Goal: Information Seeking & Learning: Find specific fact

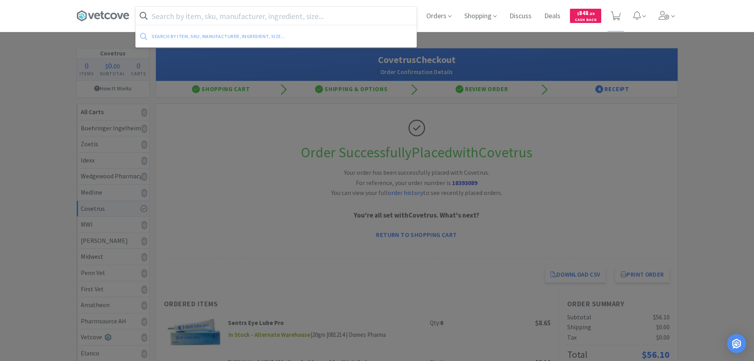
click at [245, 23] on input "text" at bounding box center [276, 16] width 281 height 18
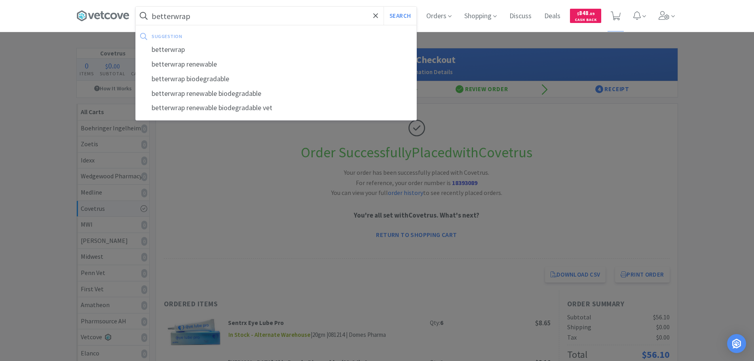
type input "betterwrap"
click at [384, 7] on button "Search" at bounding box center [400, 16] width 33 height 18
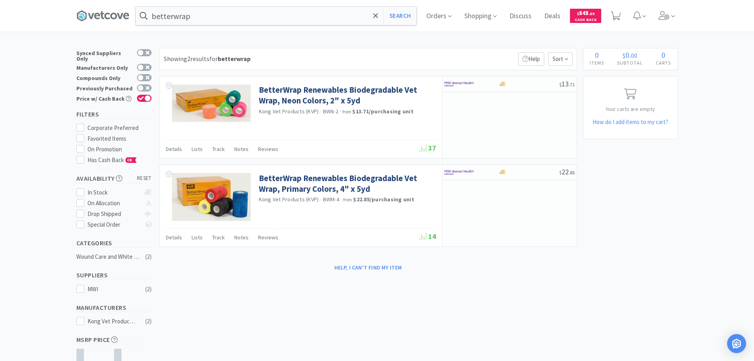
click at [320, 53] on div "Showing 2 results for betterwrap Filters Help Sort" at bounding box center [369, 59] width 418 height 22
click at [521, 81] on div at bounding box center [529, 84] width 61 height 6
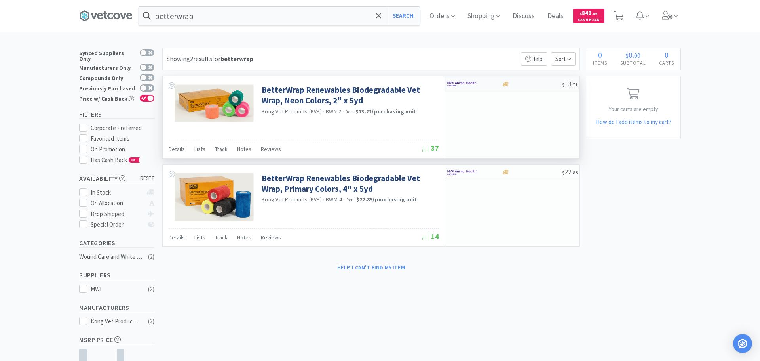
select select "1"
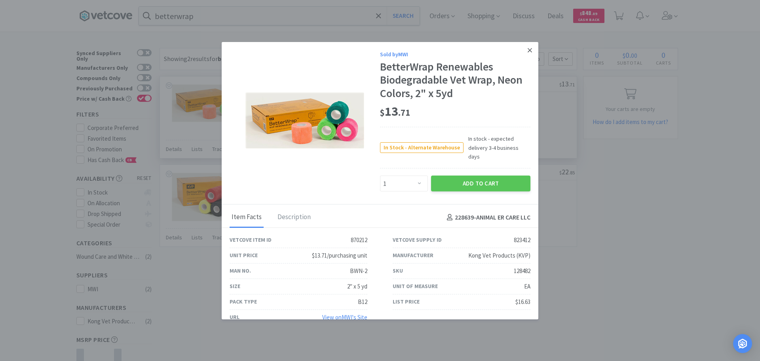
click at [525, 54] on link at bounding box center [530, 50] width 14 height 17
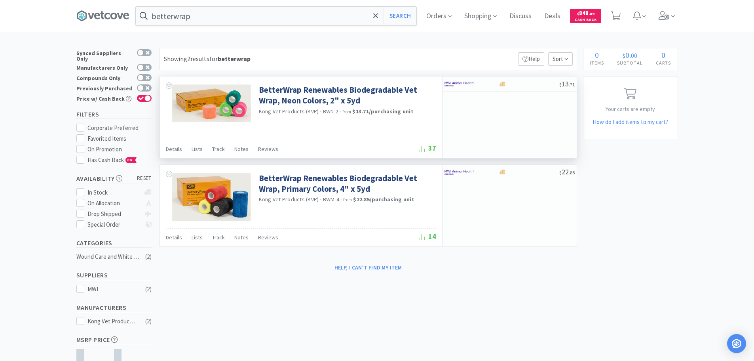
click at [494, 53] on div "Showing 2 results for betterwrap Filters Help Sort" at bounding box center [369, 59] width 418 height 22
drag, startPoint x: 336, startPoint y: 112, endPoint x: 323, endPoint y: 112, distance: 13.5
click at [323, 112] on span "BWN-2" at bounding box center [330, 111] width 15 height 7
copy span "BWN-2"
click at [218, 14] on input "betterwrap" at bounding box center [276, 16] width 281 height 18
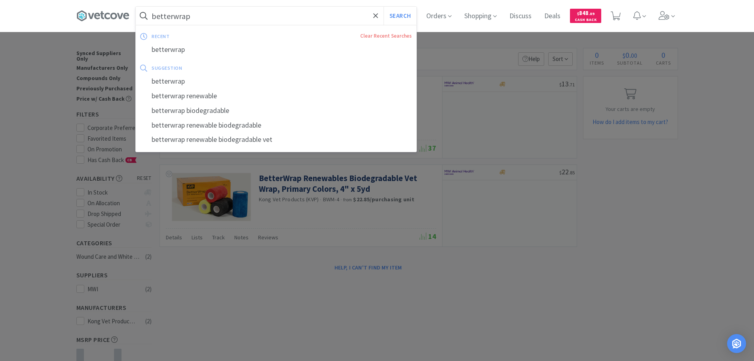
paste input "BWN-2"
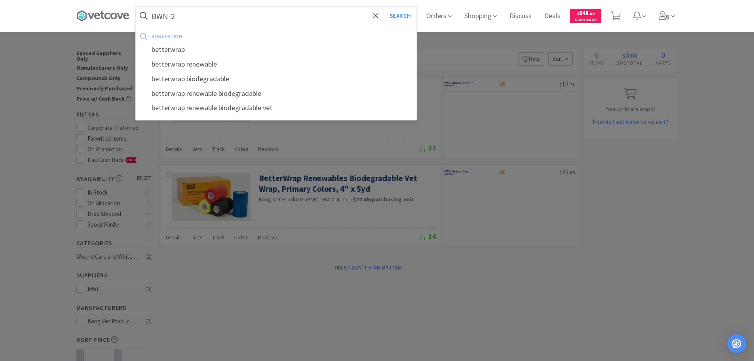
click at [384, 7] on button "Search" at bounding box center [400, 16] width 33 height 18
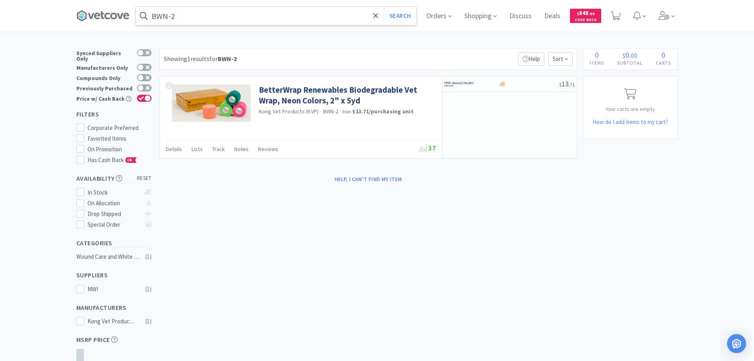
click at [278, 21] on input "BWN-2" at bounding box center [276, 16] width 281 height 18
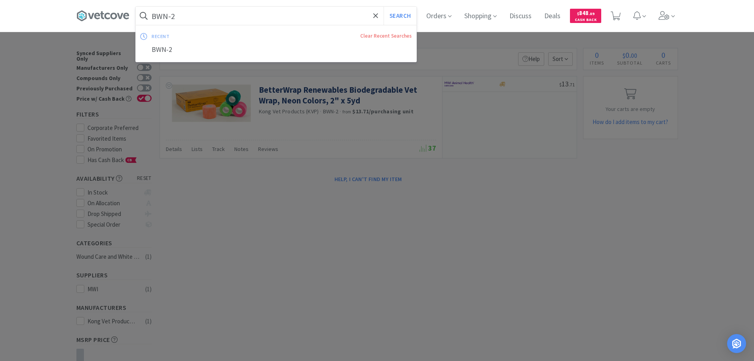
paste input "1.2 micron filters"
type input "1.2 micron filters"
click at [384, 7] on button "Search" at bounding box center [400, 16] width 33 height 18
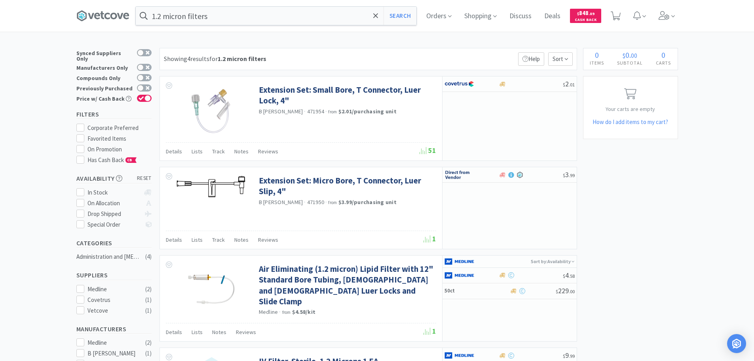
click at [346, 52] on div "Showing 4 results for 1.2 micron filters Filters Help Sort" at bounding box center [369, 59] width 418 height 22
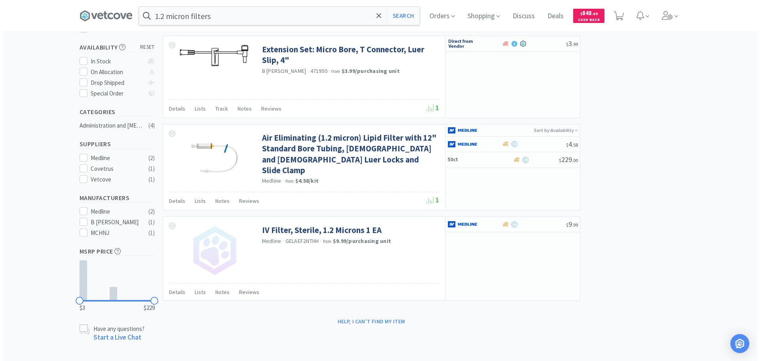
scroll to position [132, 0]
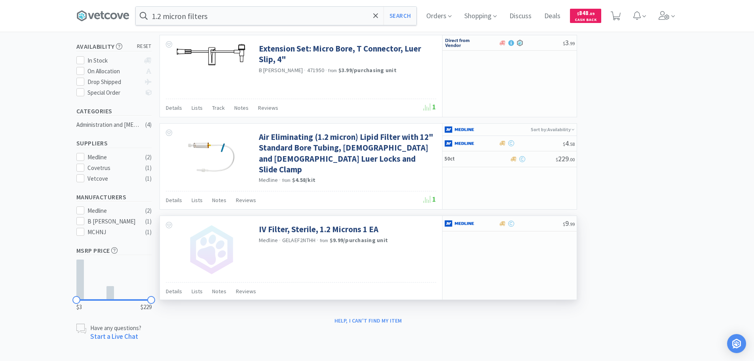
click at [299, 240] on span "GELAEF2NTHH" at bounding box center [299, 239] width 34 height 7
copy span "GELAEF2NTHH"
click at [538, 216] on div "$ 9 . 99" at bounding box center [510, 223] width 134 height 15
select select "1"
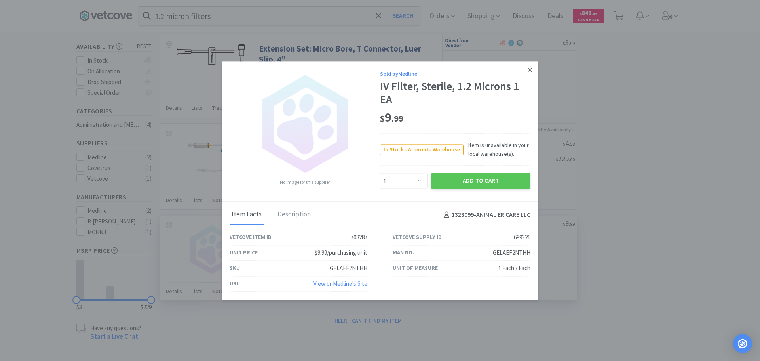
click at [532, 72] on link at bounding box center [530, 69] width 14 height 17
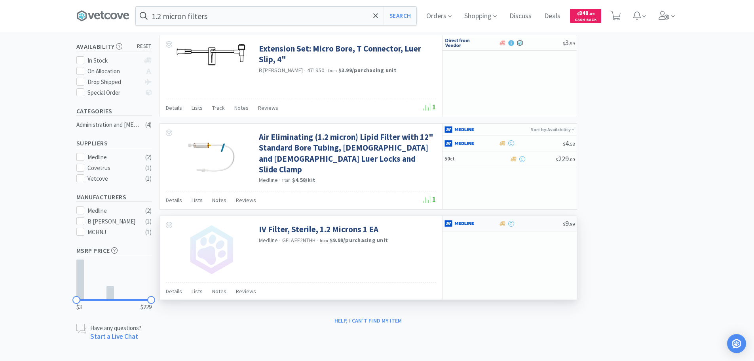
click at [547, 226] on div "$ 9 . 99" at bounding box center [510, 223] width 134 height 15
select select "1"
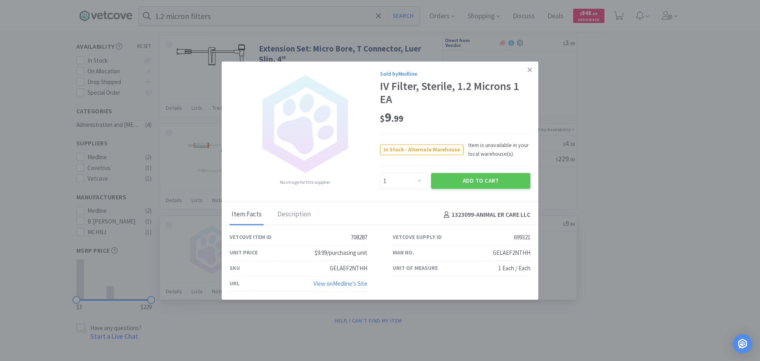
click at [337, 284] on link "View on Medline 's Site" at bounding box center [341, 284] width 54 height 8
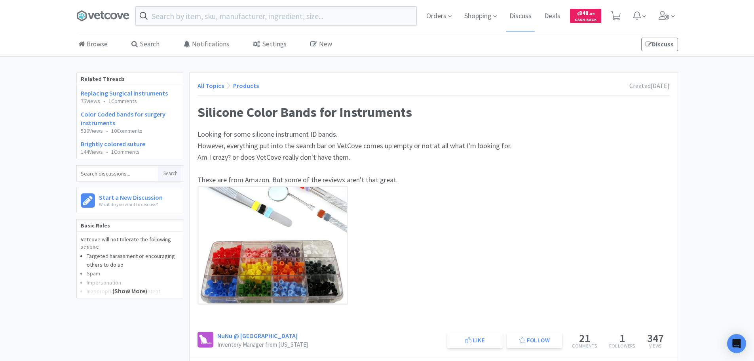
click at [302, 83] on div "All Topics Products Created 6 days ago" at bounding box center [434, 88] width 472 height 15
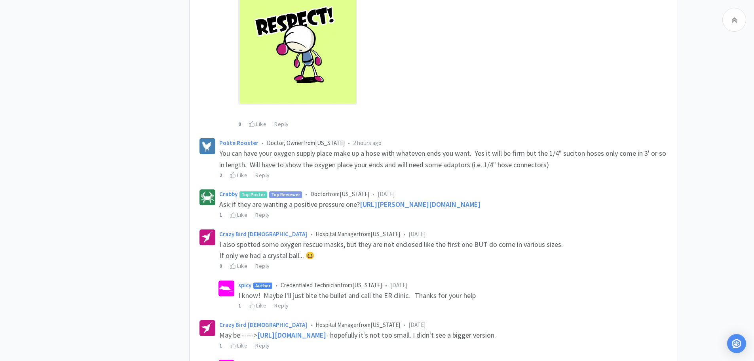
scroll to position [475, 0]
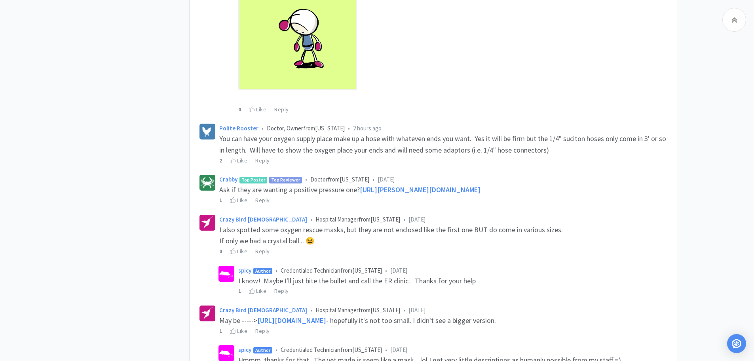
click at [575, 240] on div "If only we had a crystal ball... 😆" at bounding box center [443, 240] width 449 height 11
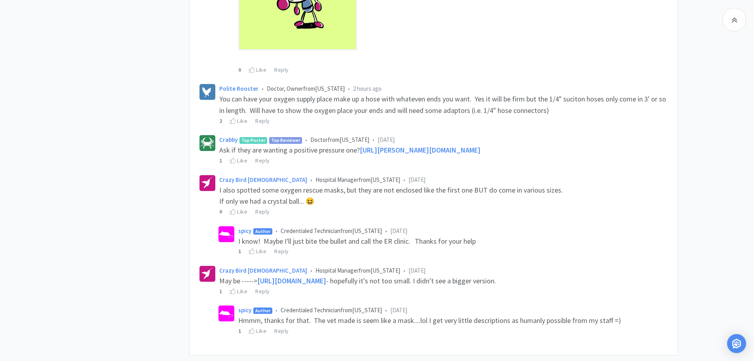
click at [600, 225] on div "spicy Author • Credentialed Technician from Indiana • 6 days ago I know! Maybe …" at bounding box center [443, 241] width 453 height 34
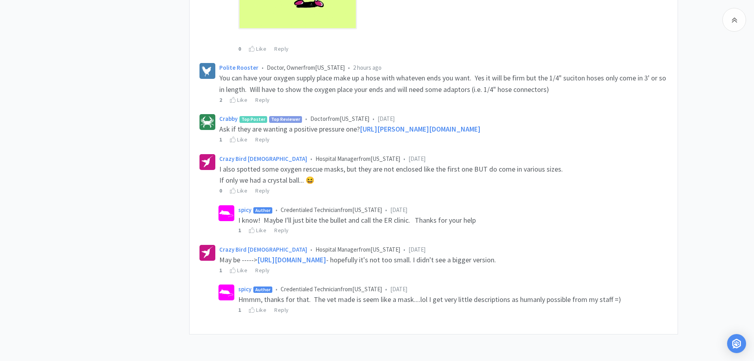
scroll to position [547, 0]
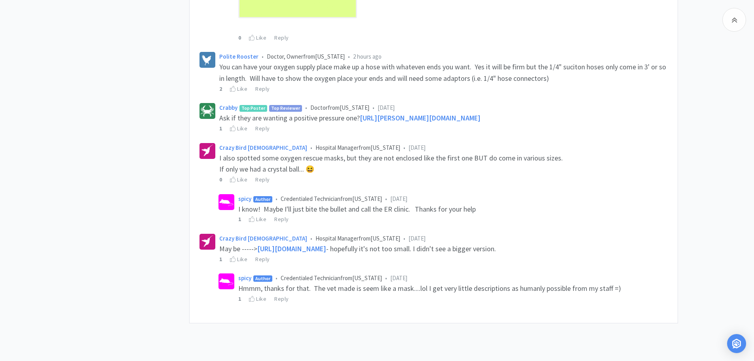
click at [600, 225] on div "spicy Author • Credentialed Technician from Indiana • 6 days ago I know! Maybe …" at bounding box center [443, 209] width 453 height 34
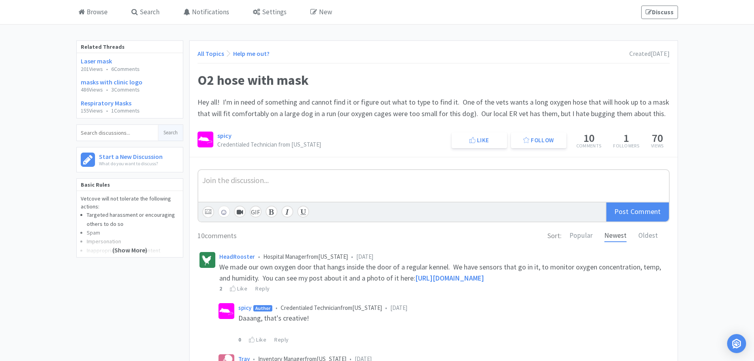
scroll to position [0, 0]
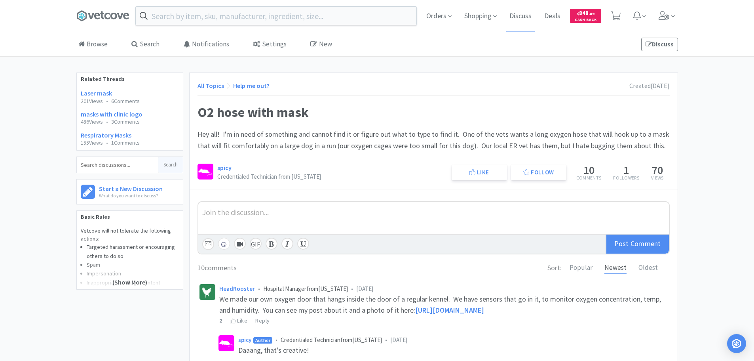
click at [450, 209] on div at bounding box center [433, 211] width 463 height 11
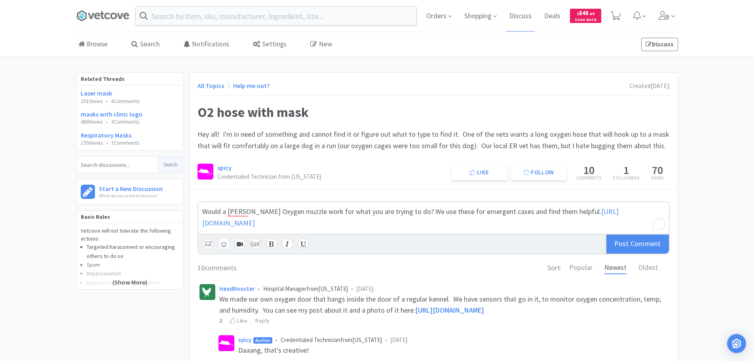
click at [593, 215] on div "Would a barrett Oxygen muzzle work for what you are trying to do? We use these …" at bounding box center [433, 217] width 463 height 23
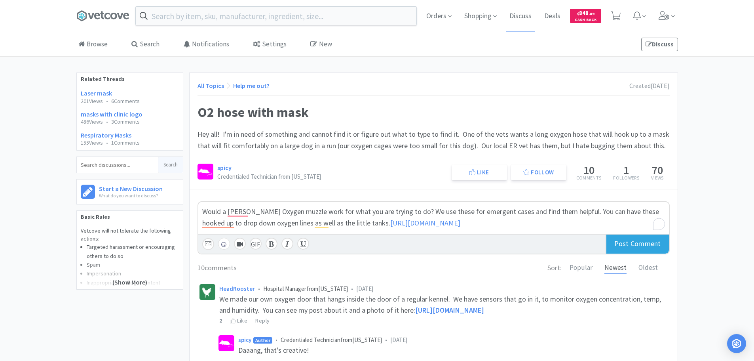
click at [640, 248] on div "Post Comment" at bounding box center [637, 243] width 63 height 19
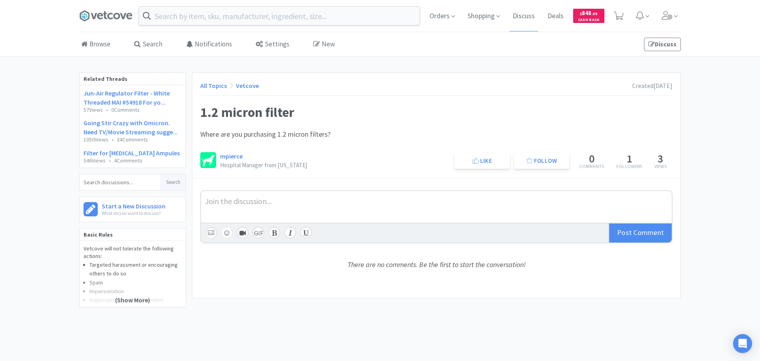
click at [314, 205] on div at bounding box center [436, 200] width 463 height 11
click at [641, 231] on span "Comment" at bounding box center [649, 232] width 30 height 9
